Goal: Task Accomplishment & Management: Use online tool/utility

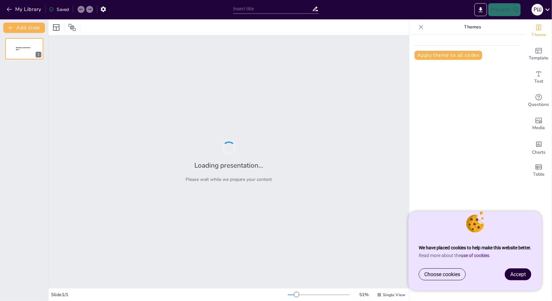
type input "Navigating the Landscape of AI and Data Science: Key Journals and Conferences"
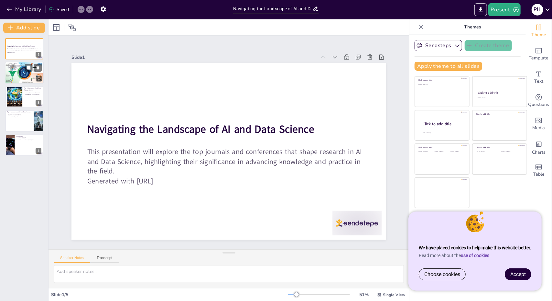
click at [22, 71] on div at bounding box center [24, 73] width 39 height 22
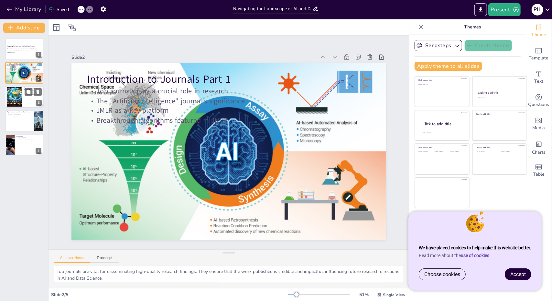
click at [8, 95] on div at bounding box center [15, 97] width 20 height 20
type textarea "TPAMI is regarded as one of the leading journals in computer vision and pattern…"
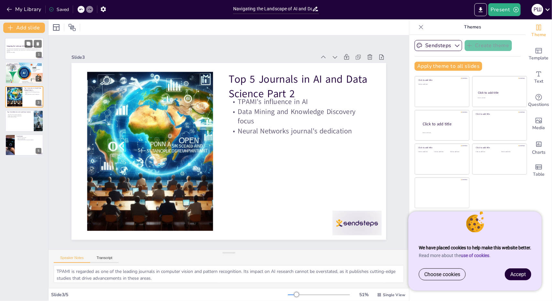
click at [6, 46] on div at bounding box center [24, 49] width 39 height 22
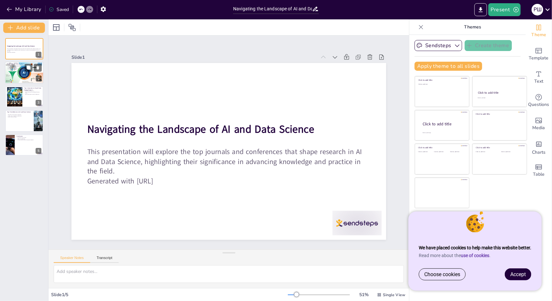
click at [12, 76] on div at bounding box center [24, 73] width 39 height 22
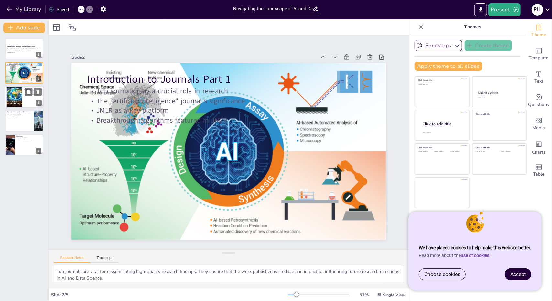
click at [17, 95] on div at bounding box center [15, 97] width 20 height 20
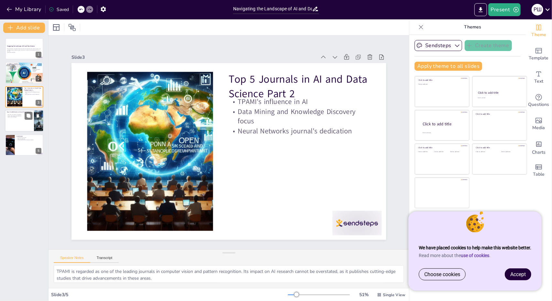
click at [14, 119] on div at bounding box center [24, 121] width 39 height 22
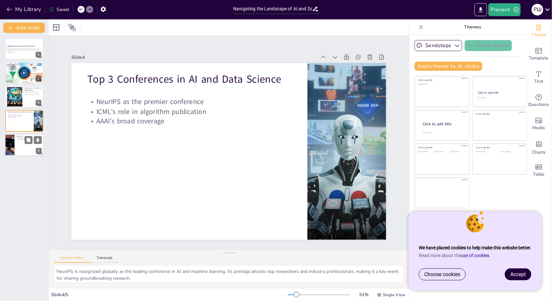
click at [15, 143] on div at bounding box center [24, 145] width 39 height 22
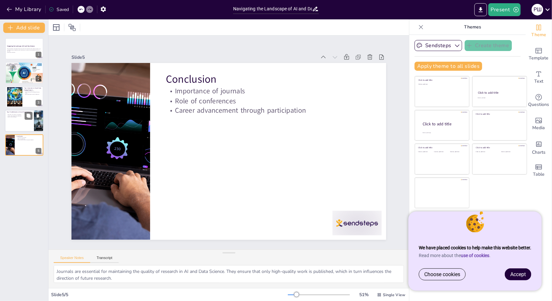
click at [10, 122] on div at bounding box center [24, 121] width 39 height 22
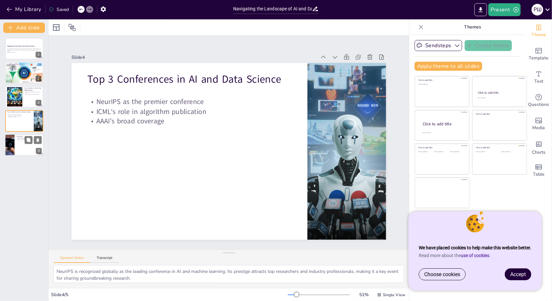
click at [10, 141] on div at bounding box center [9, 145] width 33 height 22
type textarea "Journals are essential for maintaining the quality of research in AI and Data S…"
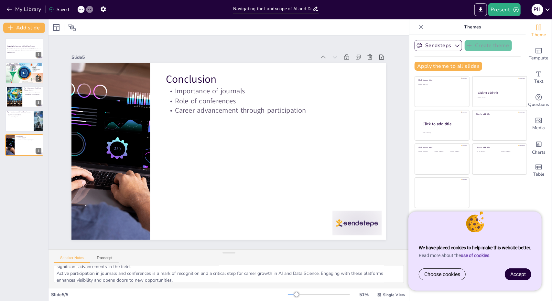
scroll to position [28, 0]
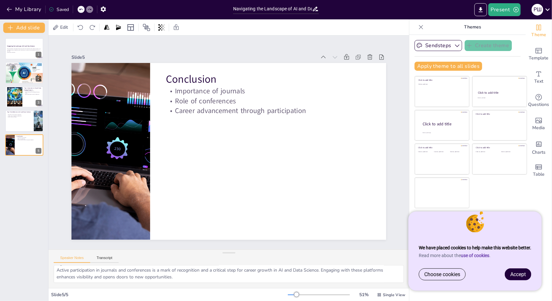
drag, startPoint x: 330, startPoint y: 216, endPoint x: 372, endPoint y: 264, distance: 64.4
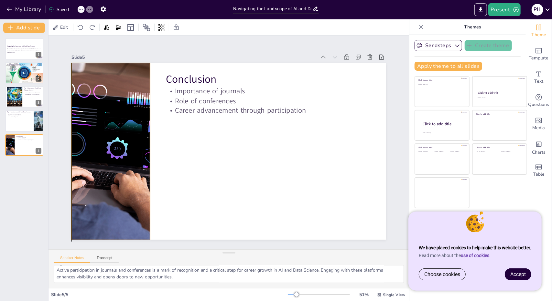
click at [133, 147] on div at bounding box center [111, 127] width 296 height 228
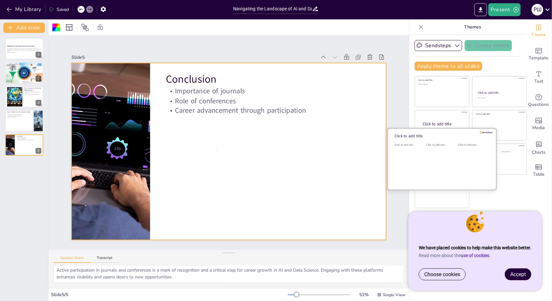
click at [436, 174] on div "Click to add text" at bounding box center [440, 163] width 29 height 40
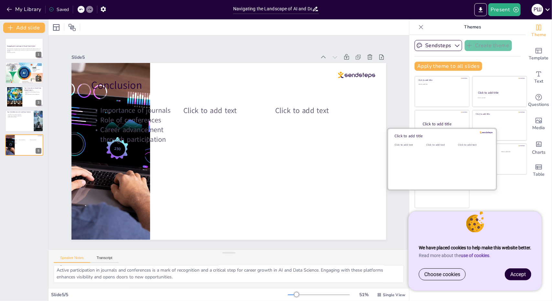
click at [431, 150] on div "Click to add text" at bounding box center [440, 163] width 29 height 40
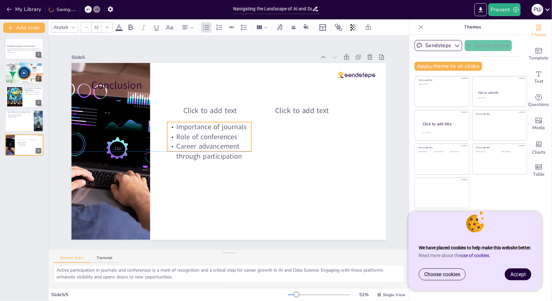
drag, startPoint x: 140, startPoint y: 123, endPoint x: 215, endPoint y: 139, distance: 77.0
click at [215, 142] on p "Career advancement through participation" at bounding box center [209, 152] width 84 height 20
click at [11, 50] on p "This presentation will explore the top journals and conferences that shape rese…" at bounding box center [24, 50] width 35 height 4
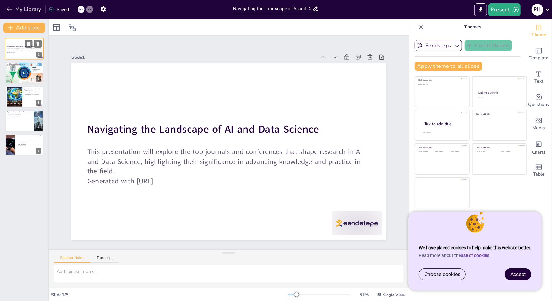
scroll to position [0, 0]
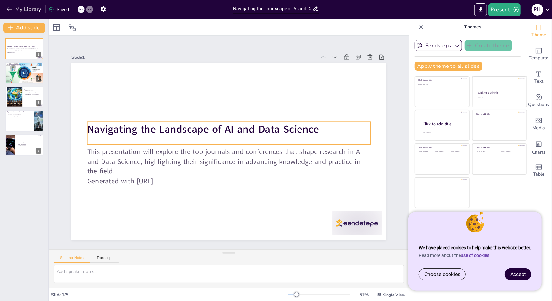
click at [133, 133] on strong "Navigating the Landscape of AI and Data Science" at bounding box center [205, 127] width 232 height 38
click at [466, 255] on link "use of cookies" at bounding box center [474, 255] width 28 height 5
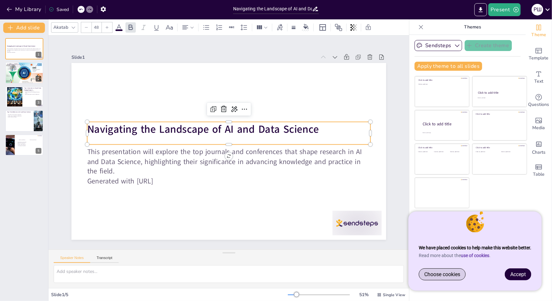
click at [450, 279] on link "Choose cookies" at bounding box center [442, 274] width 46 height 11
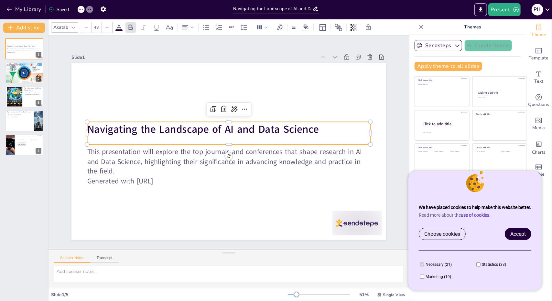
drag, startPoint x: 422, startPoint y: 168, endPoint x: 446, endPoint y: 207, distance: 45.6
click at [447, 201] on div "We have placed cookies to help make this website better. Read more about the us…" at bounding box center [474, 231] width 133 height 120
click at [424, 237] on span "Choose cookies" at bounding box center [442, 234] width 36 height 6
click at [425, 234] on span "Choose cookies" at bounding box center [442, 234] width 36 height 6
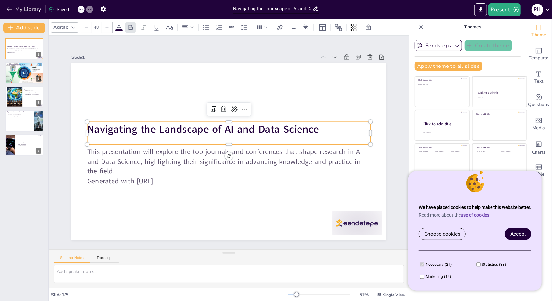
click at [519, 235] on span "Accept" at bounding box center [518, 234] width 16 height 6
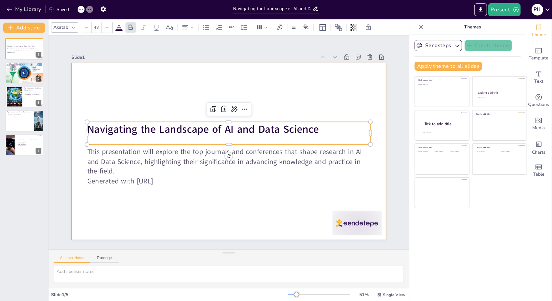
click at [168, 90] on div at bounding box center [227, 151] width 331 height 209
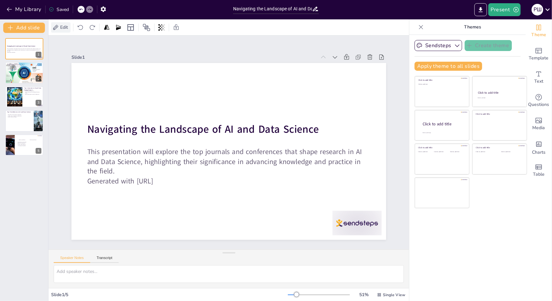
click at [55, 28] on icon at bounding box center [55, 27] width 5 height 5
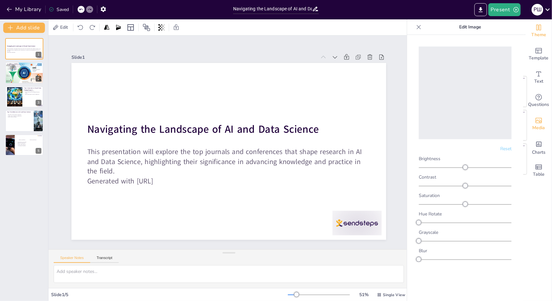
click at [540, 125] on span "Media" at bounding box center [538, 127] width 13 height 7
